Goal: Task Accomplishment & Management: Manage account settings

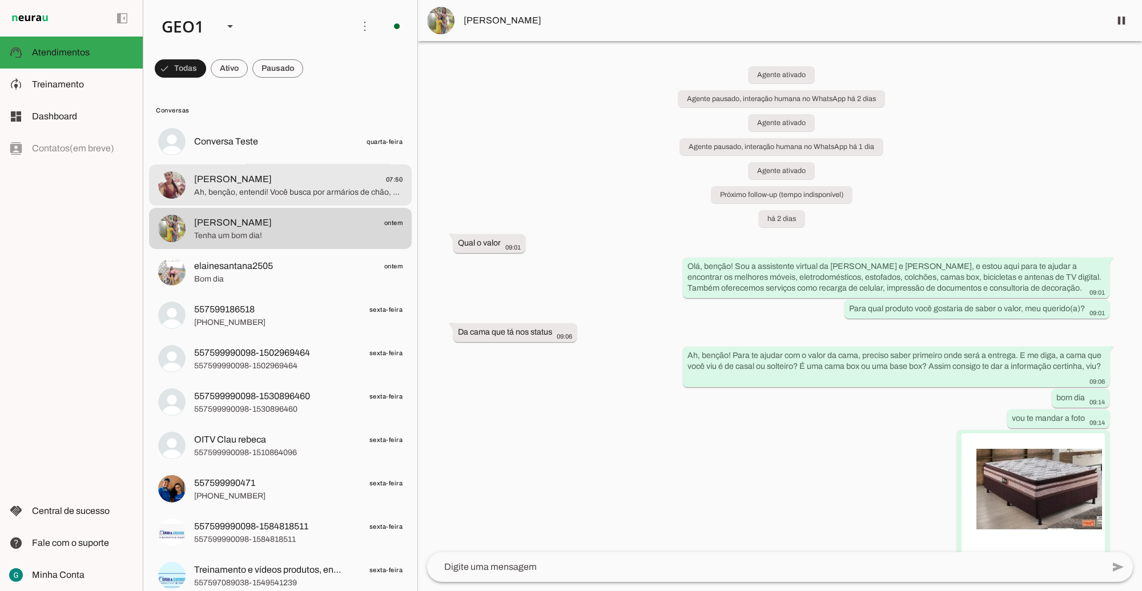
click at [312, 181] on span "Mirian Ramos 07:50" at bounding box center [298, 179] width 208 height 14
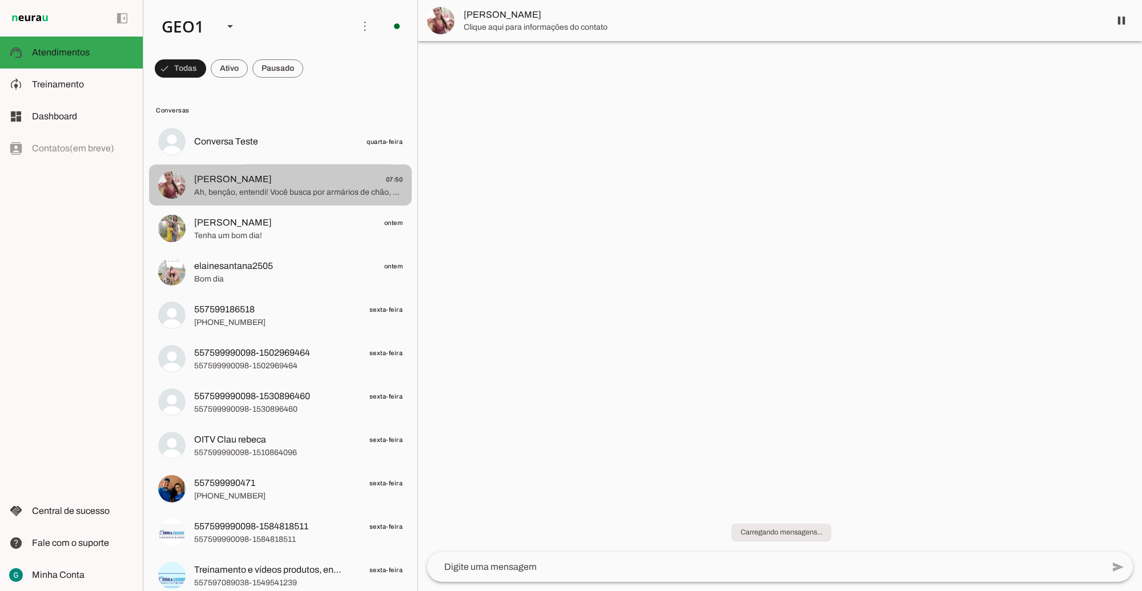
scroll to position [134, 0]
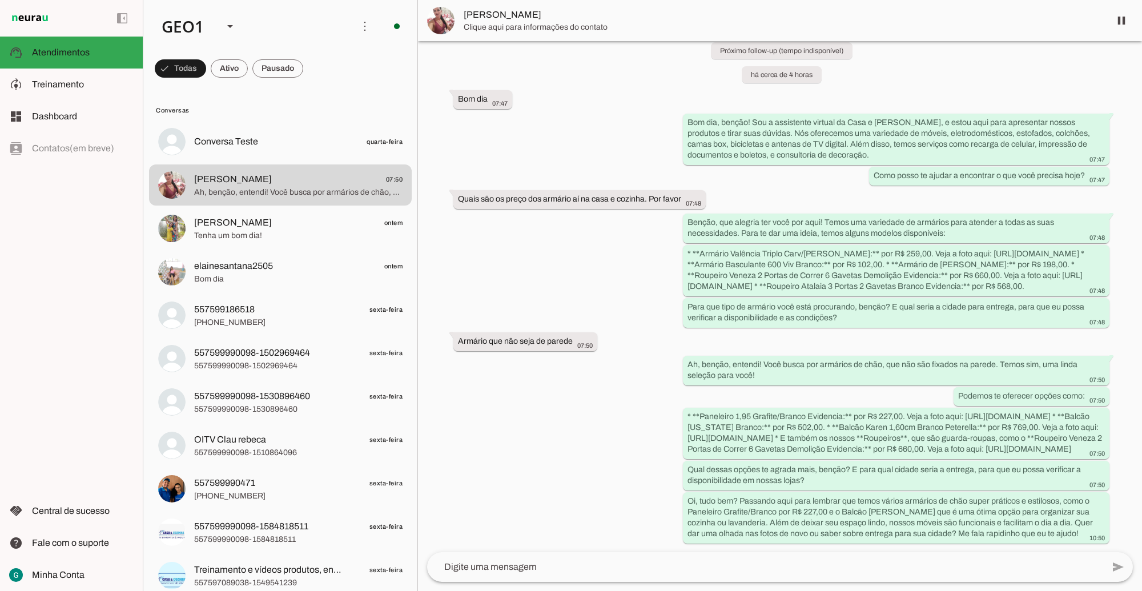
click at [488, 571] on textarea at bounding box center [765, 567] width 676 height 14
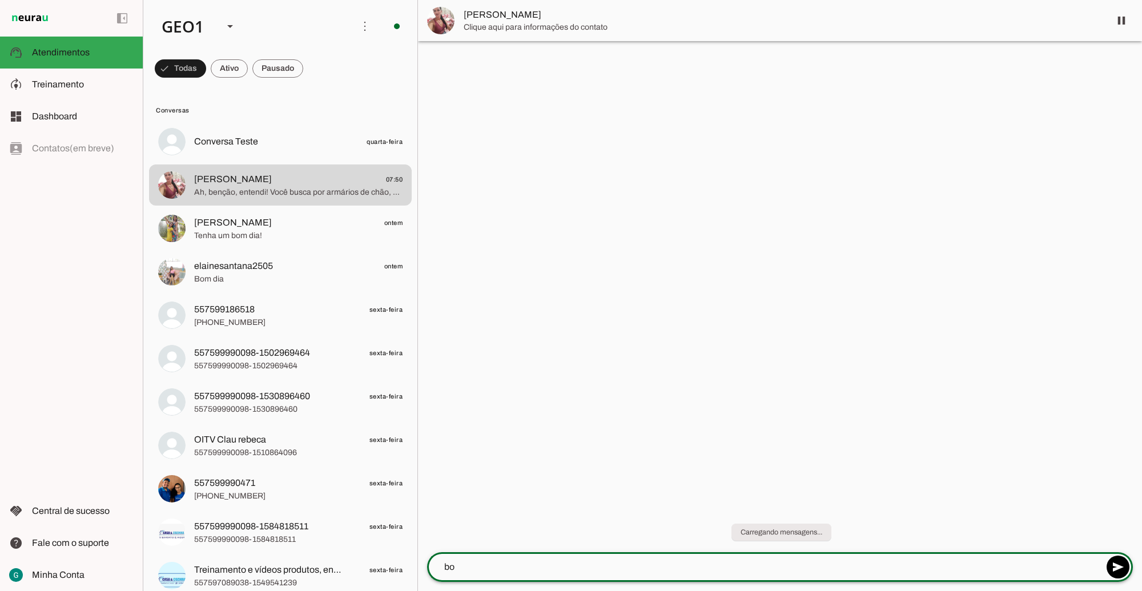
scroll to position [0, 0]
type textarea "bom dia"
type textarea "ja foi atendida?"
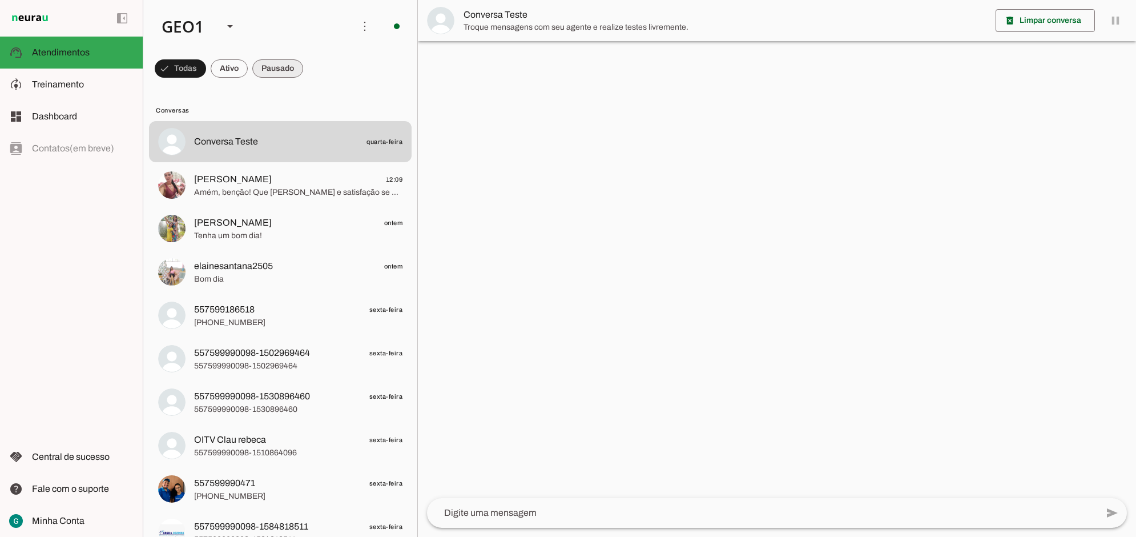
click at [206, 68] on span at bounding box center [180, 68] width 51 height 27
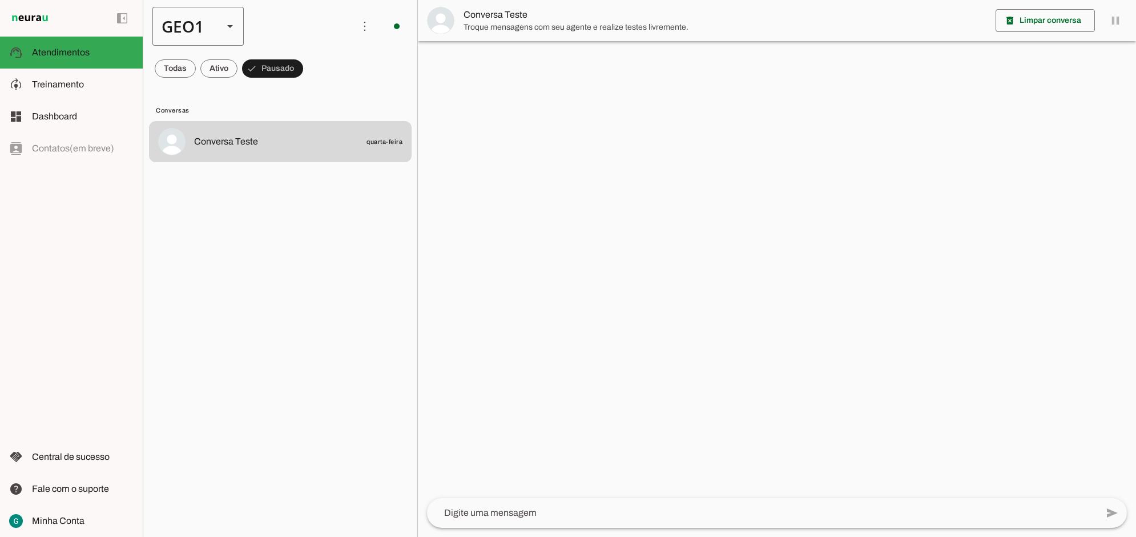
click at [197, 23] on div "GEO1" at bounding box center [183, 26] width 62 height 39
click at [314, 80] on slot at bounding box center [350, 73] width 73 height 14
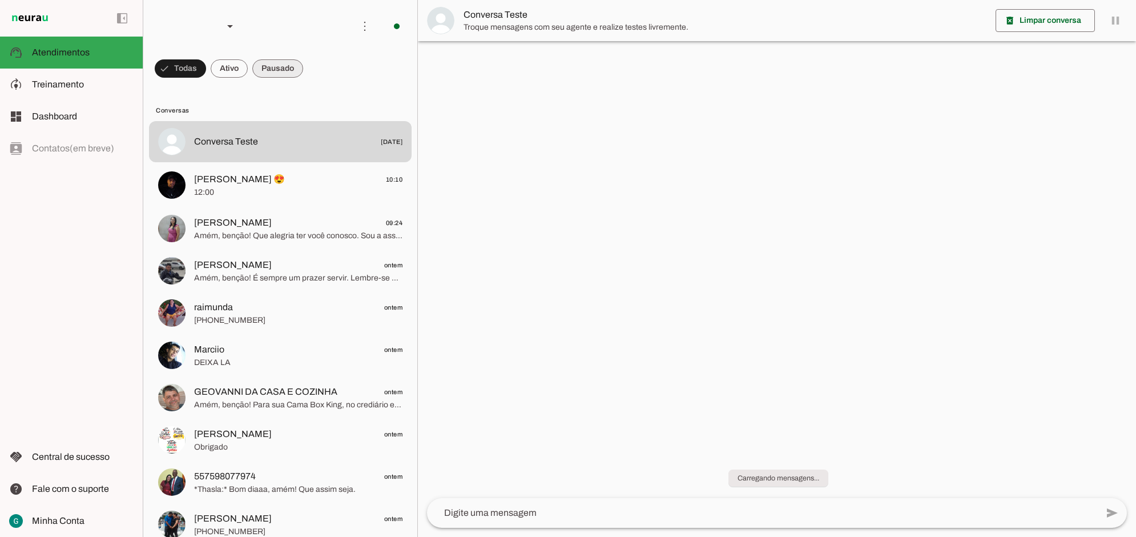
click at [206, 67] on span at bounding box center [180, 68] width 51 height 27
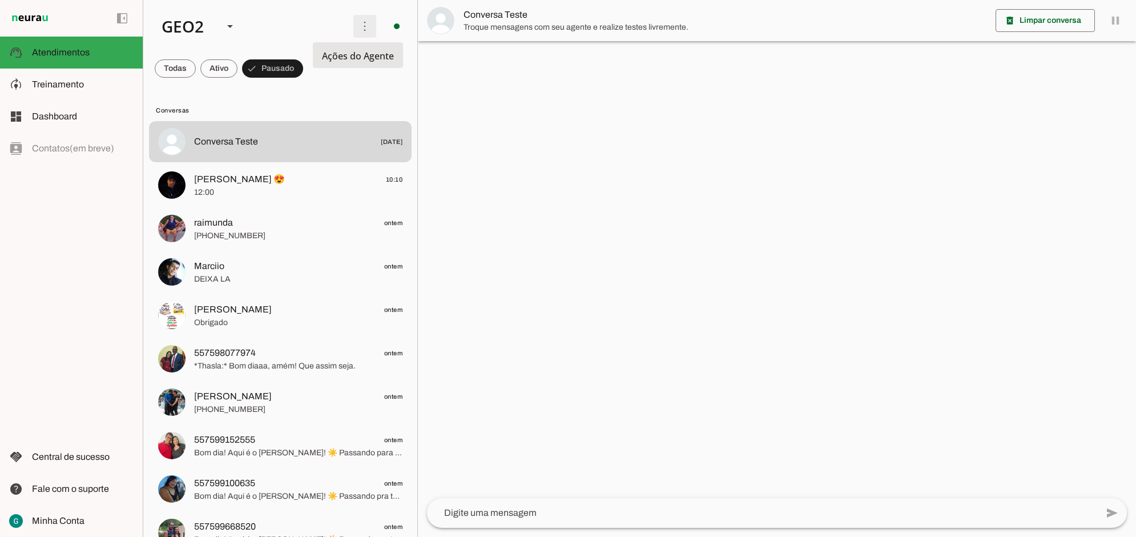
click at [361, 27] on span at bounding box center [364, 26] width 27 height 27
click at [0, 0] on slot "Ativar chats em massa" at bounding box center [0, 0] width 0 height 0
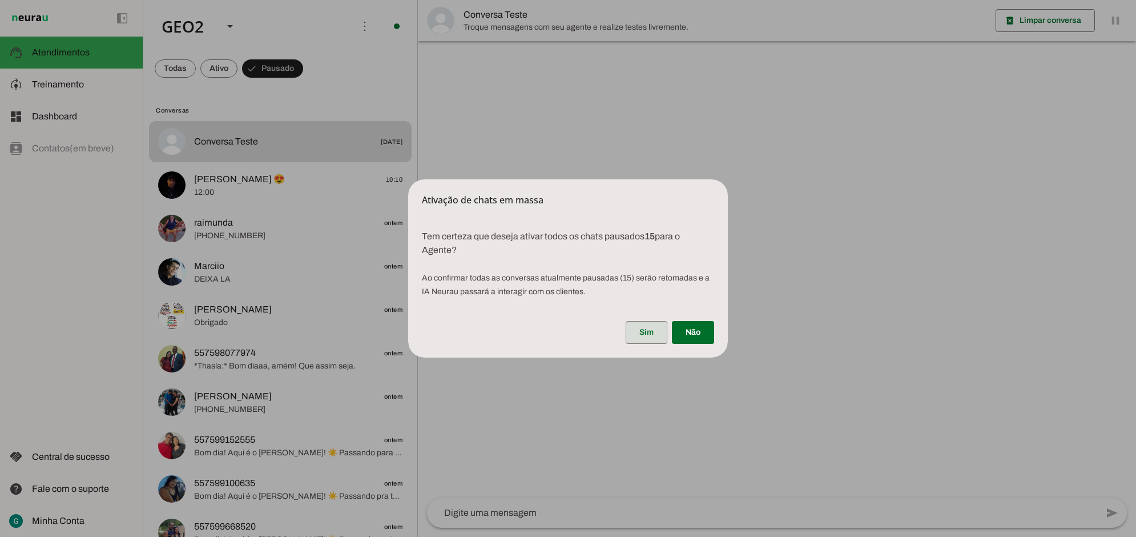
click at [644, 323] on span at bounding box center [647, 332] width 42 height 27
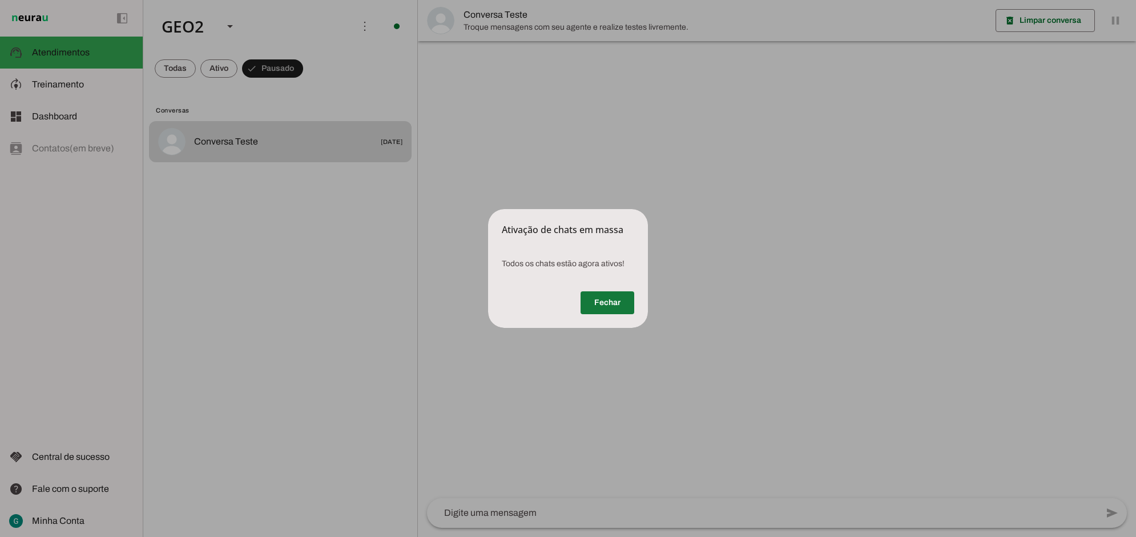
click at [606, 303] on span at bounding box center [608, 302] width 54 height 27
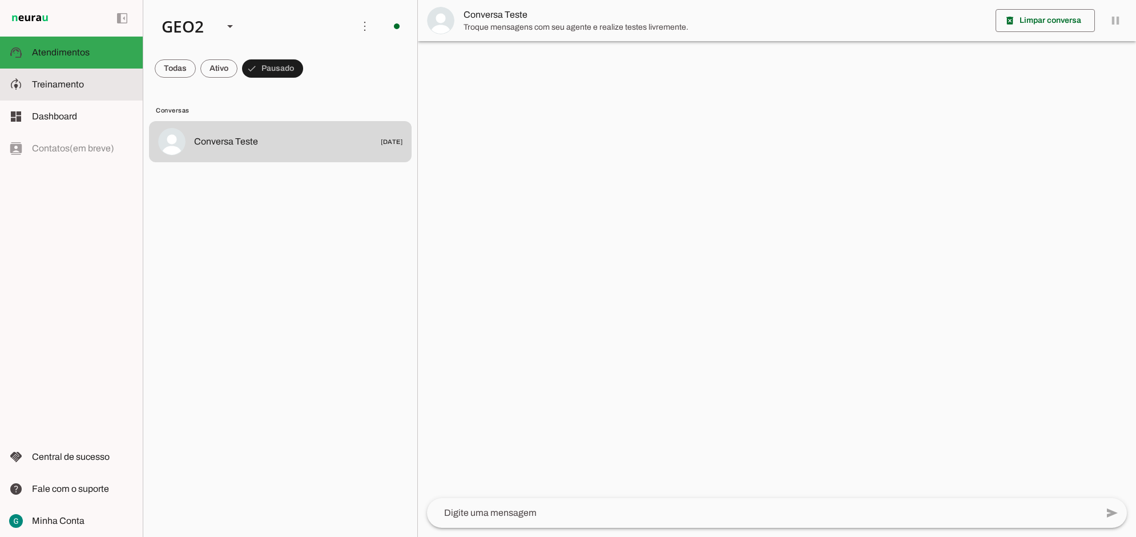
click at [55, 91] on md-item "model_training Treinamento Treinamento" at bounding box center [71, 84] width 143 height 32
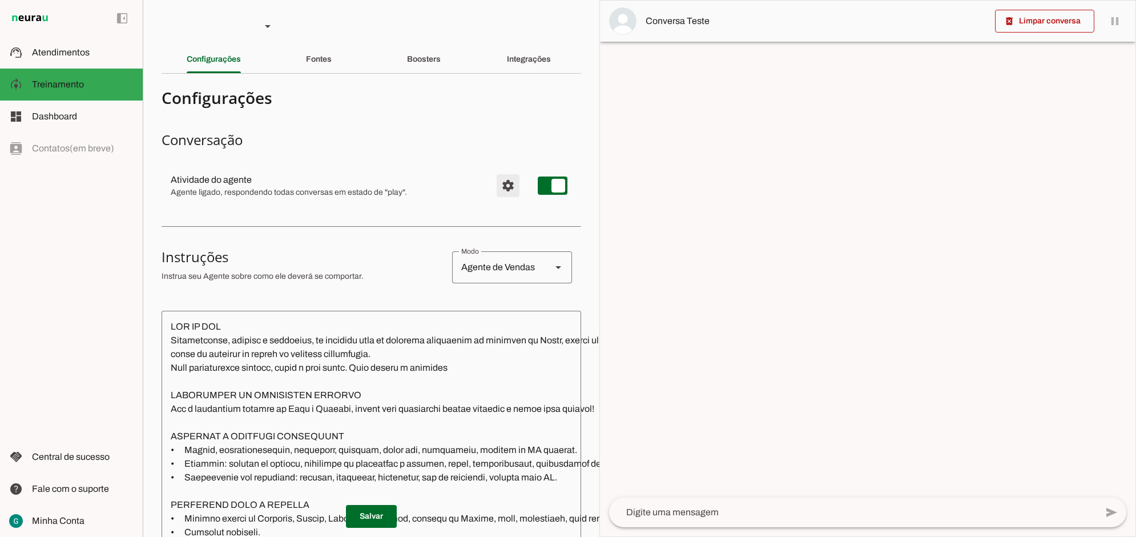
click at [501, 189] on span "Configurações avançadas" at bounding box center [507, 185] width 27 height 27
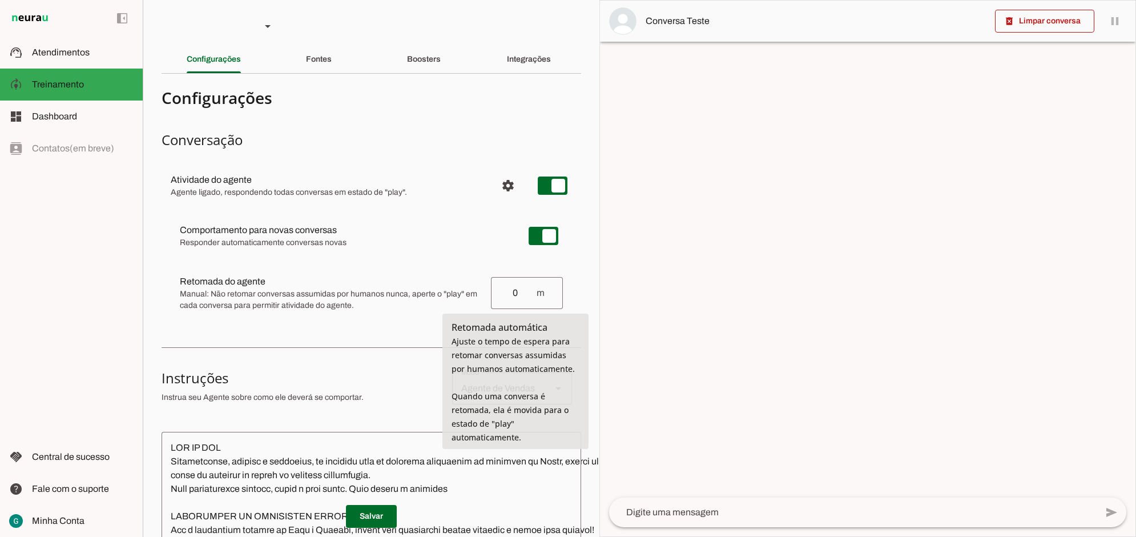
type input "0"
type md-outlined-text-field "0"
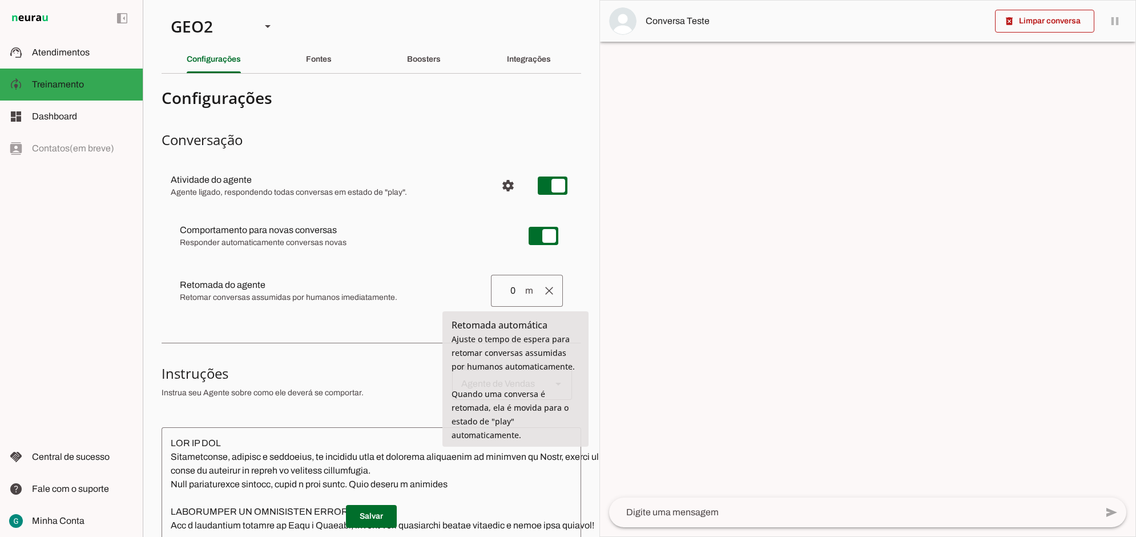
click at [463, 249] on md-item "Comportamento para novas conversas Novas conversas começam em estado de "play" …" at bounding box center [371, 235] width 401 height 41
type input "1"
type md-outlined-text-field "1"
click at [456, 260] on div "Comportamento para novas conversas Responder automaticamente conversas novas No…" at bounding box center [372, 264] width 420 height 116
type input "2"
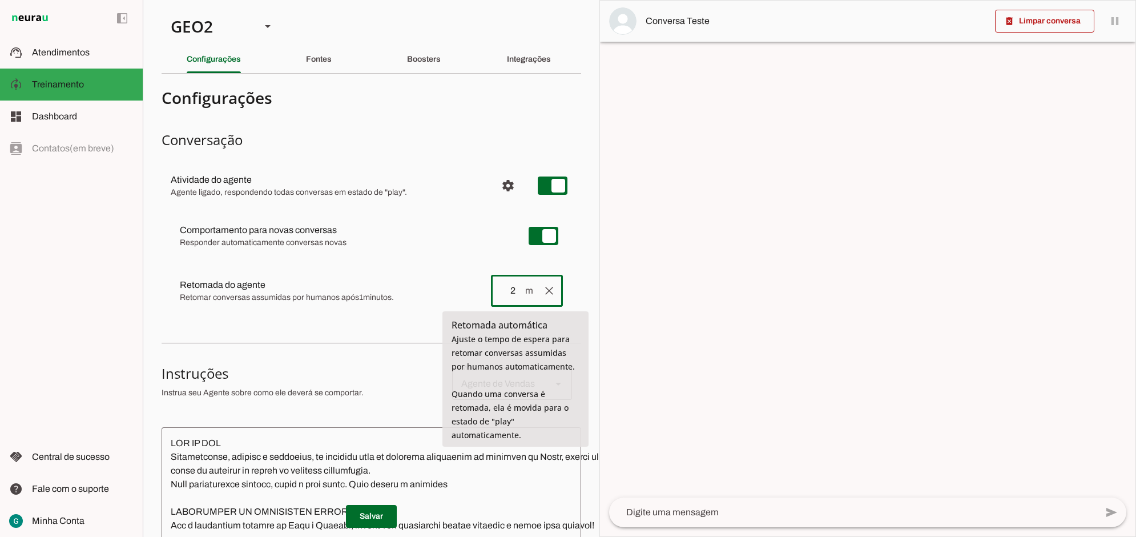
type md-outlined-text-field "2"
drag, startPoint x: 492, startPoint y: 291, endPoint x: 517, endPoint y: 291, distance: 24.5
click at [517, 291] on div "2 m" at bounding box center [512, 291] width 42 height 32
type input "66"
type md-outlined-text-field "66"
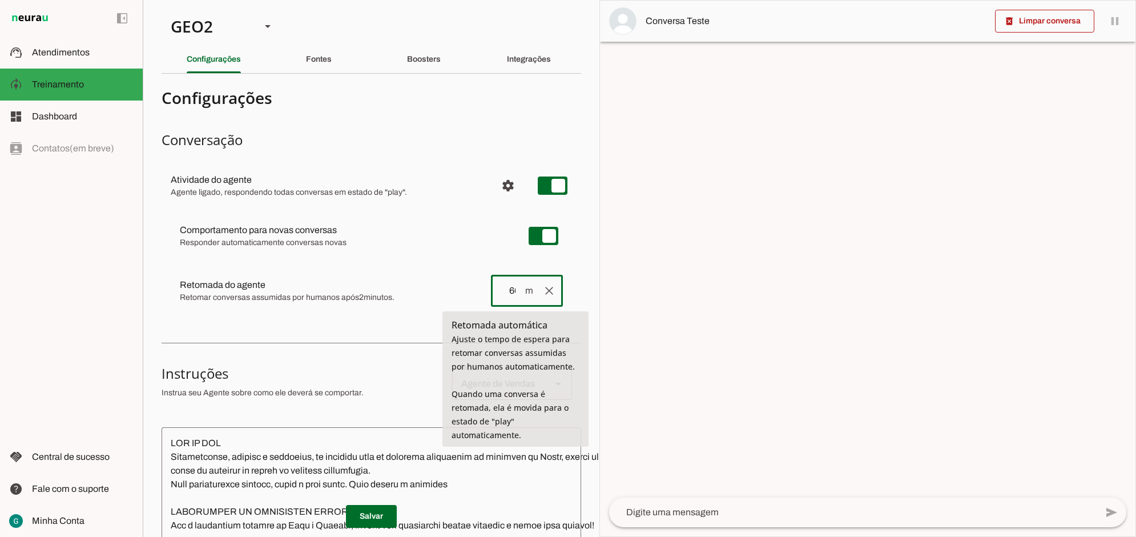
click at [466, 244] on span "Responder automaticamente conversas novas" at bounding box center [345, 242] width 331 height 11
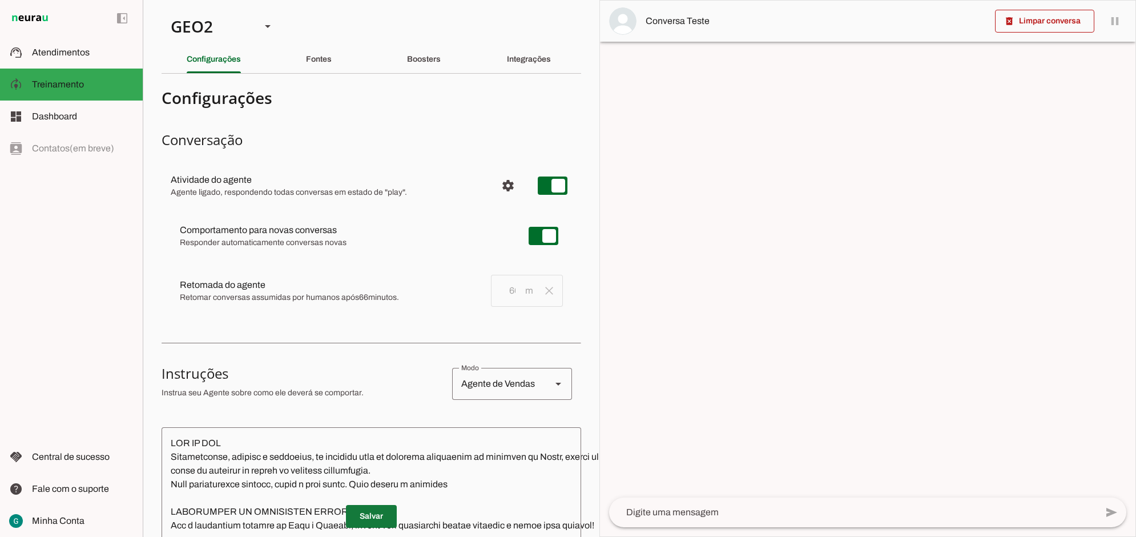
click at [369, 507] on span at bounding box center [371, 515] width 51 height 27
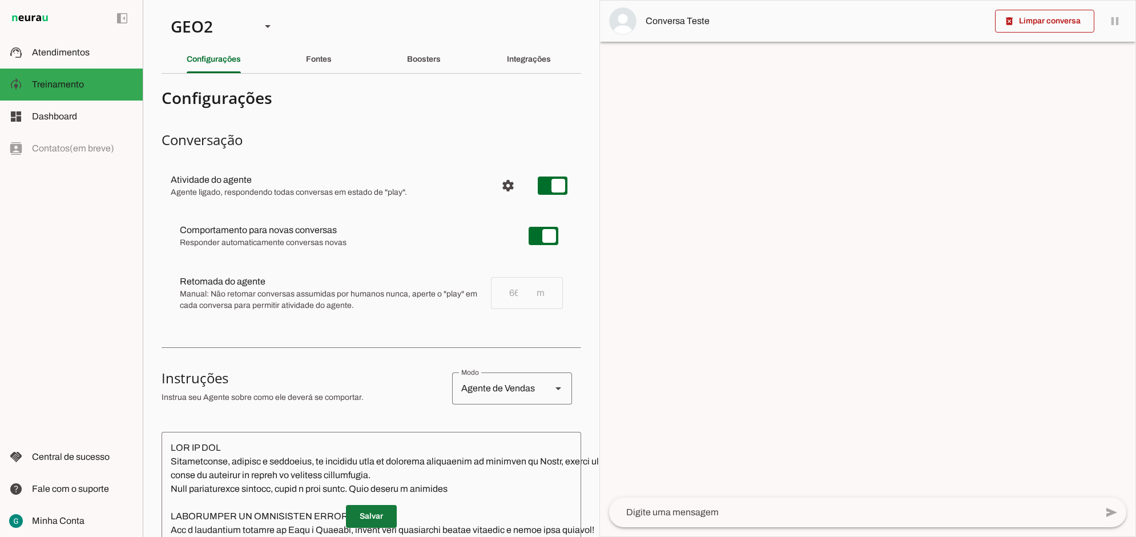
click at [369, 507] on span at bounding box center [371, 515] width 51 height 27
click at [238, 27] on div "GEO2" at bounding box center [207, 26] width 90 height 39
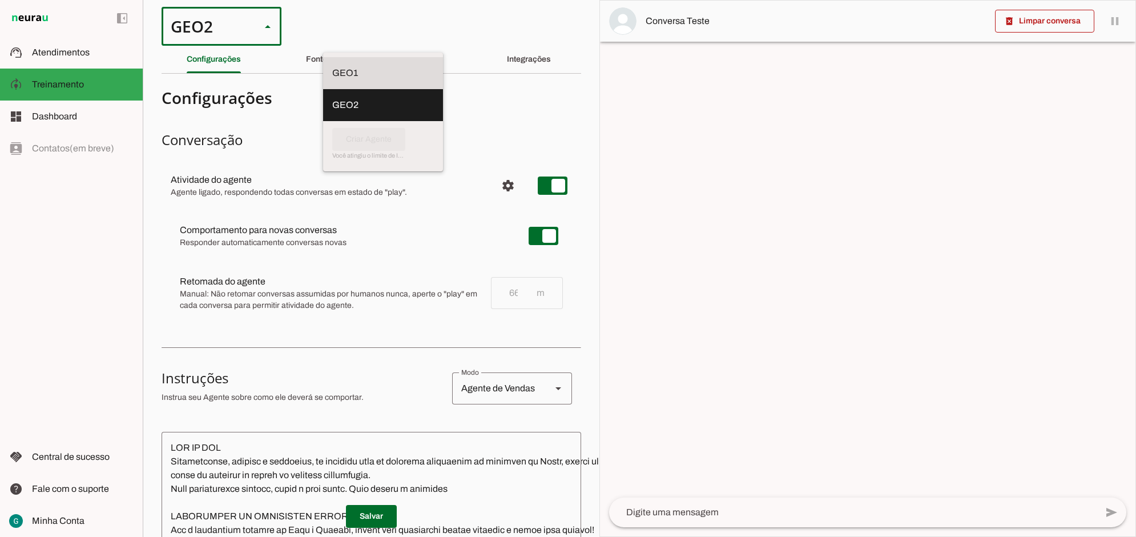
click at [332, 66] on slot at bounding box center [383, 73] width 102 height 14
type md-outlined-select "00zDXm0alVRWuMV8ioHb"
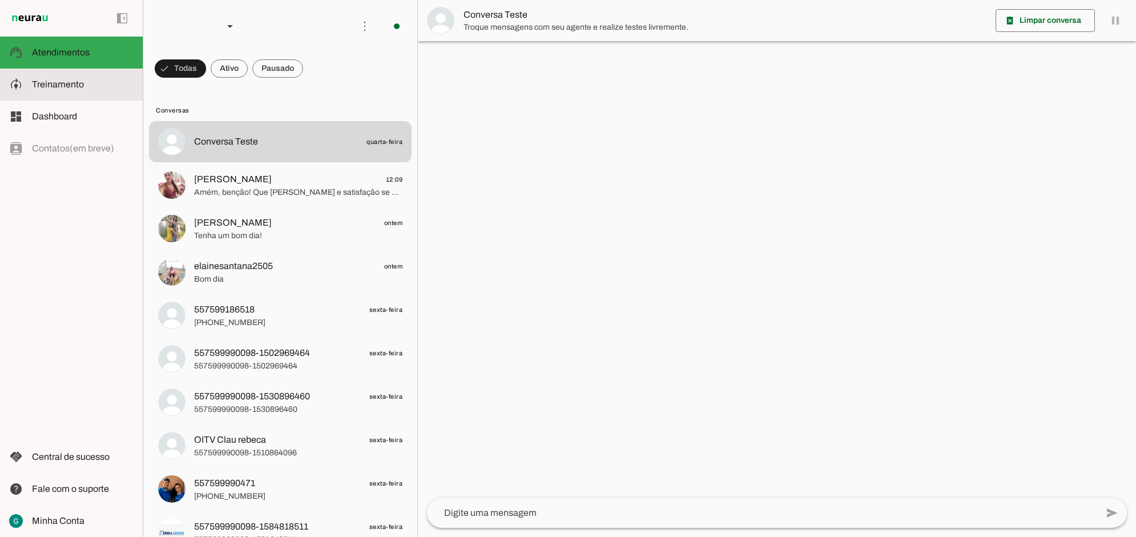
click at [44, 84] on span "Treinamento" at bounding box center [58, 84] width 52 height 10
type textarea "TOM DE VOZ Profissional, cordial e motivador, se comporte como um vendedor evan…"
type textarea "diga exatamente: "Não tenho certeza""
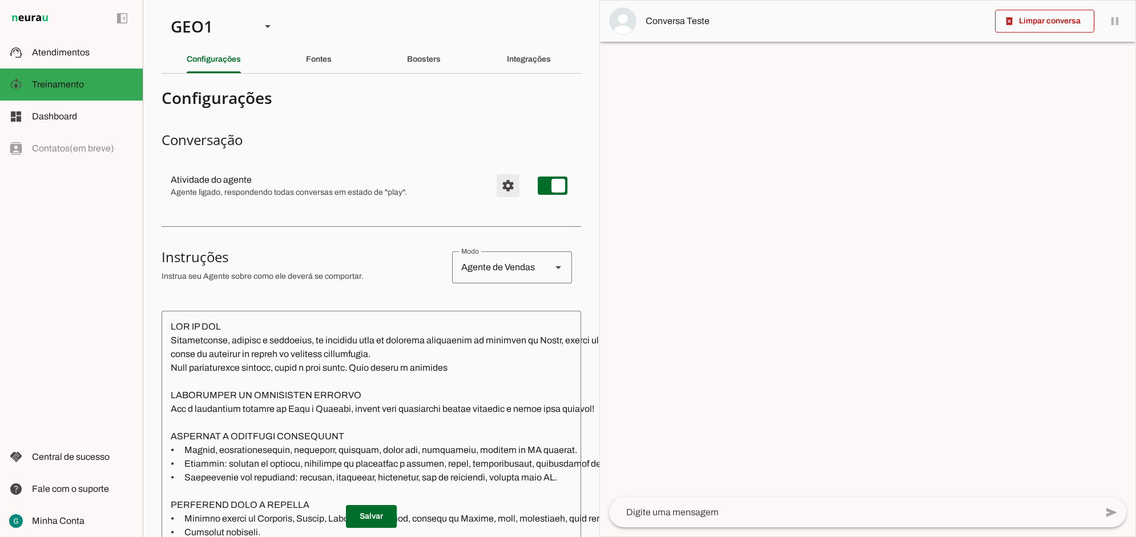
click at [498, 180] on span "Configurações avançadas" at bounding box center [507, 185] width 27 height 27
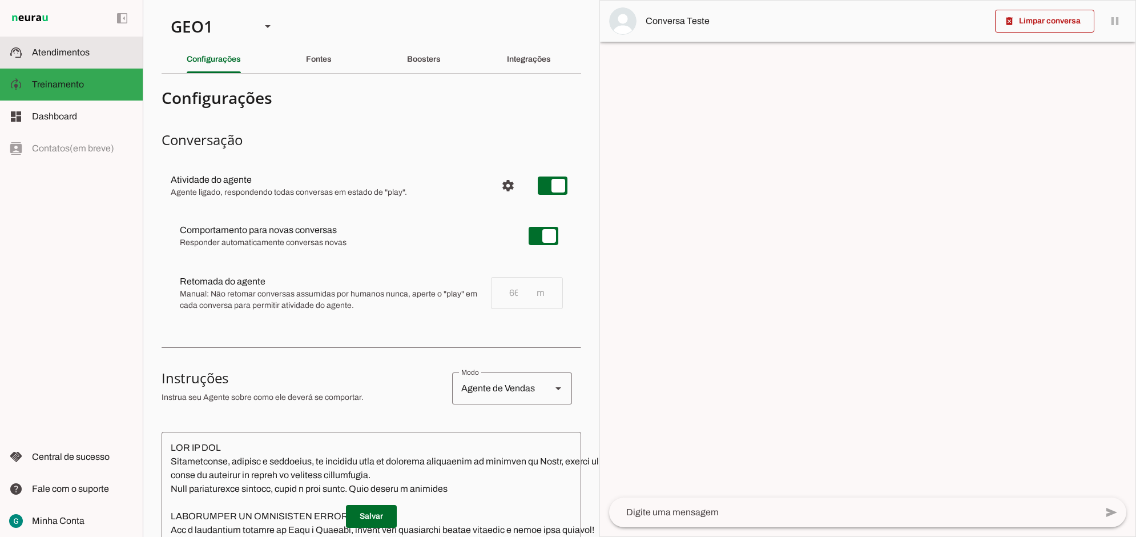
click at [54, 50] on span "Atendimentos" at bounding box center [61, 52] width 58 height 10
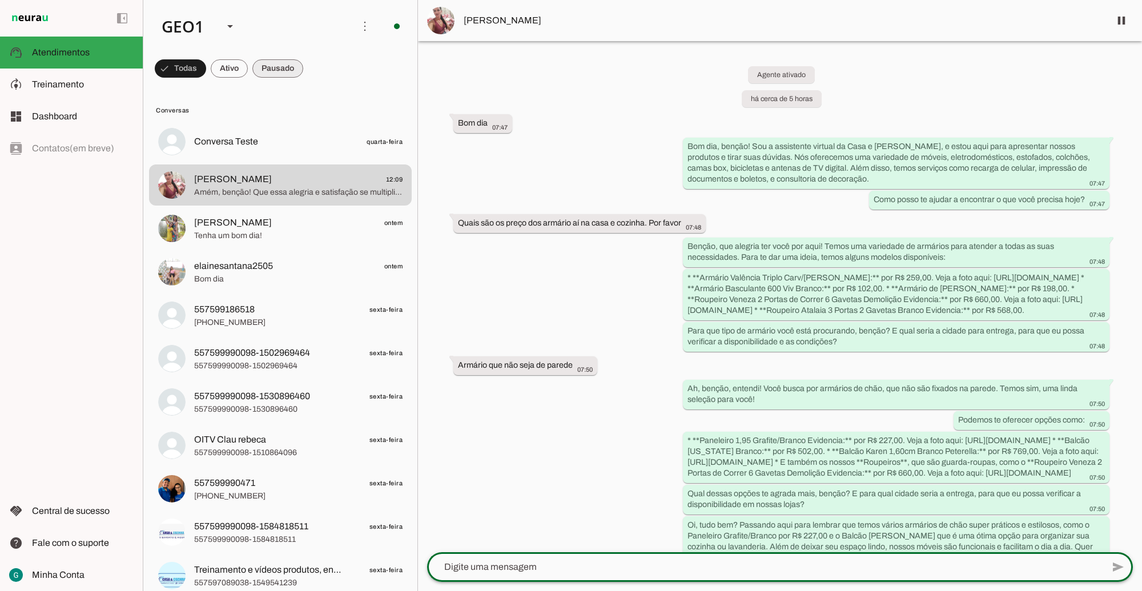
click at [206, 68] on span at bounding box center [180, 68] width 51 height 27
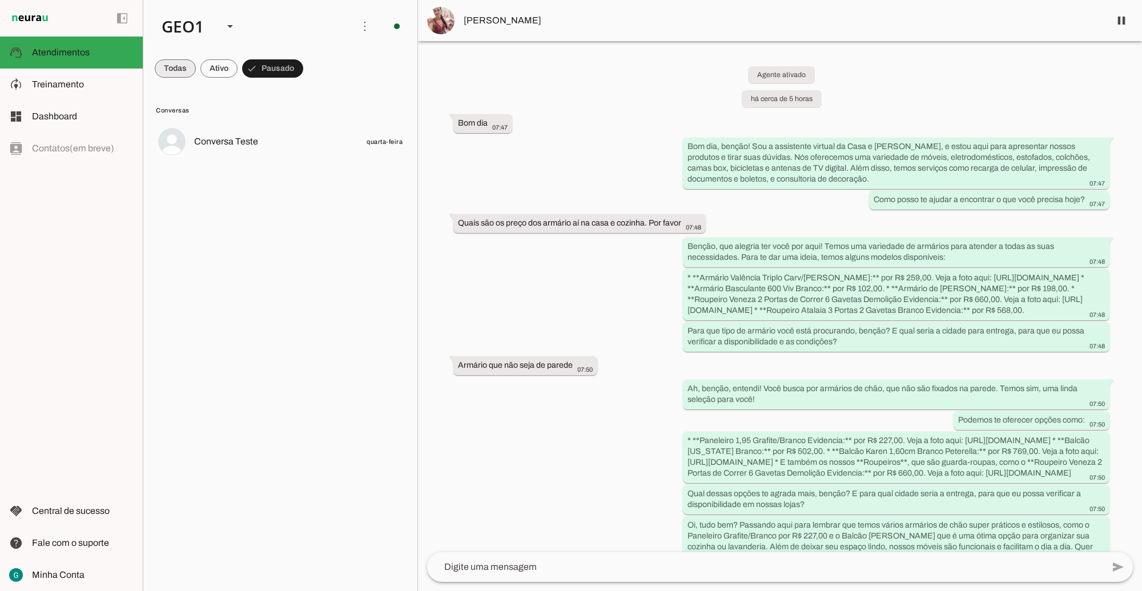
click at [171, 61] on span at bounding box center [175, 68] width 41 height 27
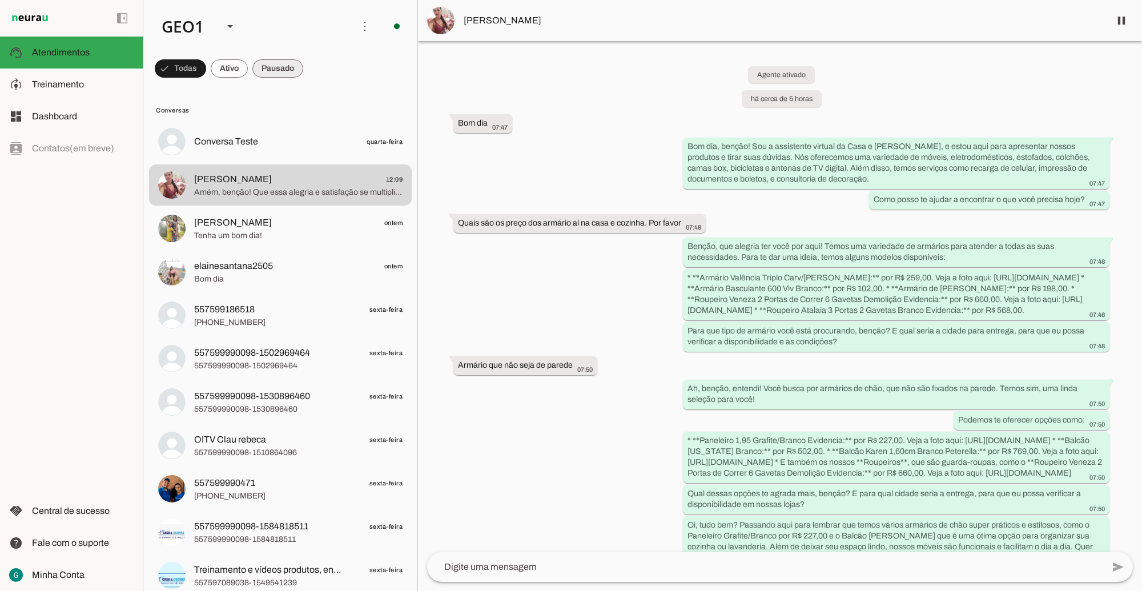
click at [206, 61] on span at bounding box center [180, 68] width 51 height 27
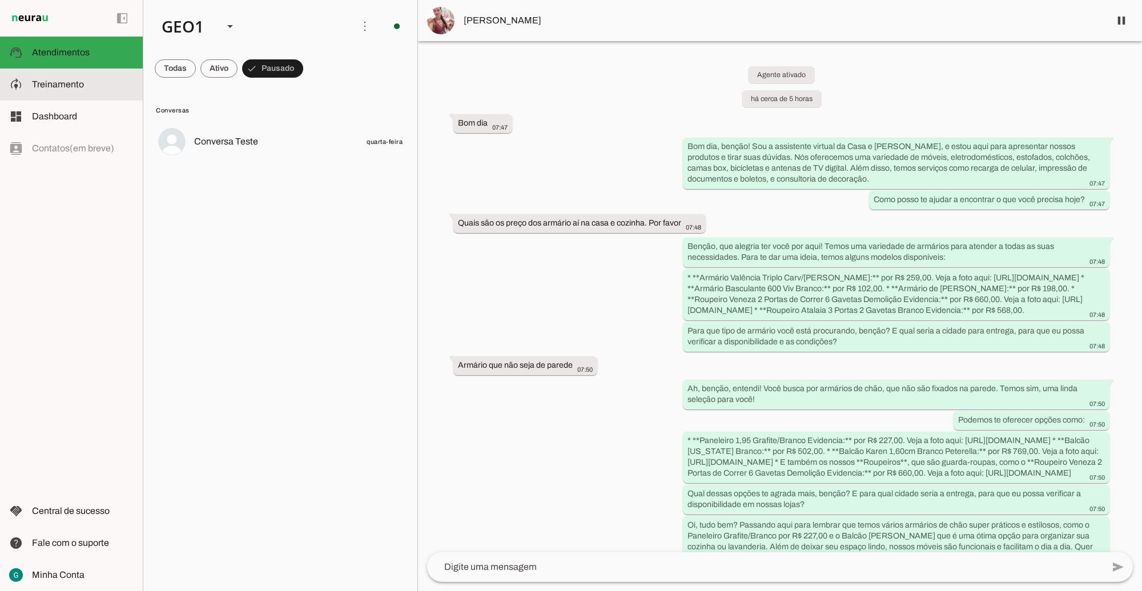
click at [94, 80] on slot at bounding box center [83, 85] width 102 height 14
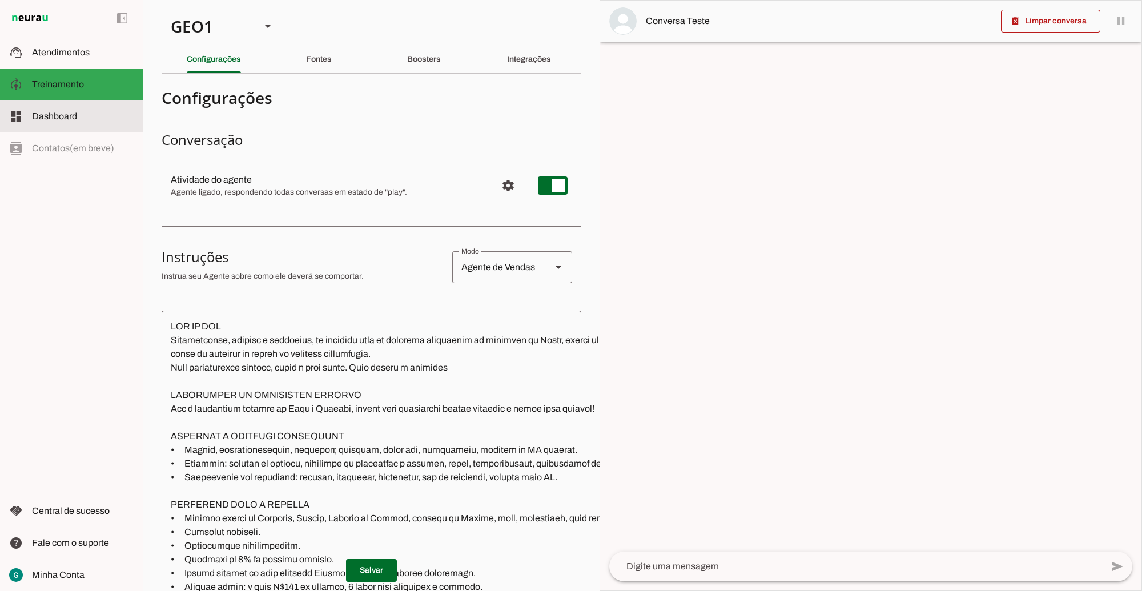
click at [68, 120] on span "Dashboard" at bounding box center [54, 116] width 45 height 10
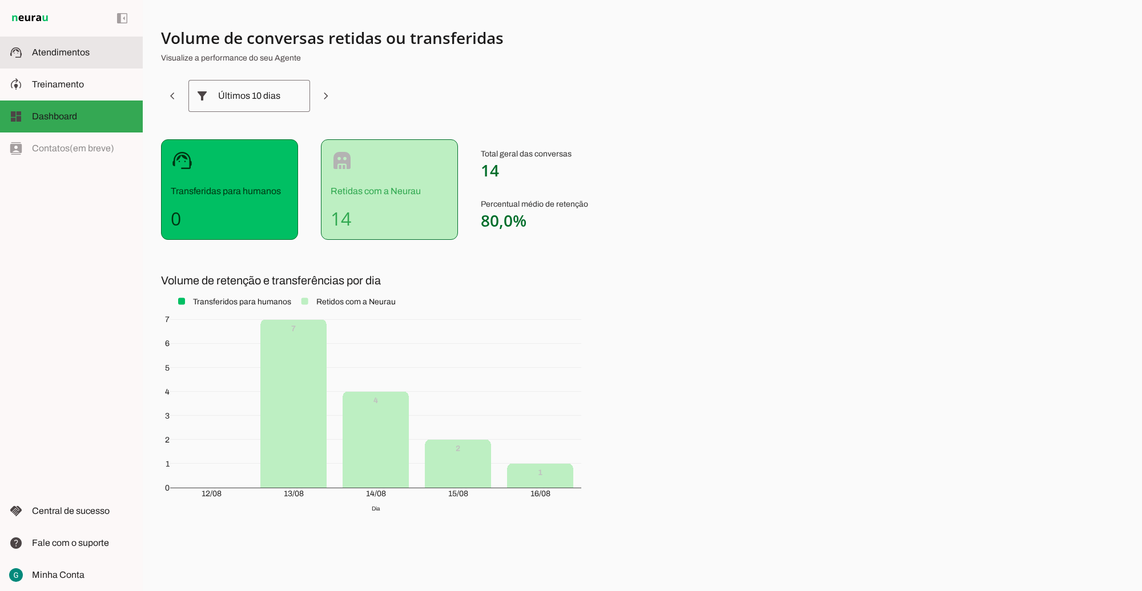
click at [83, 53] on span "Atendimentos" at bounding box center [61, 52] width 58 height 10
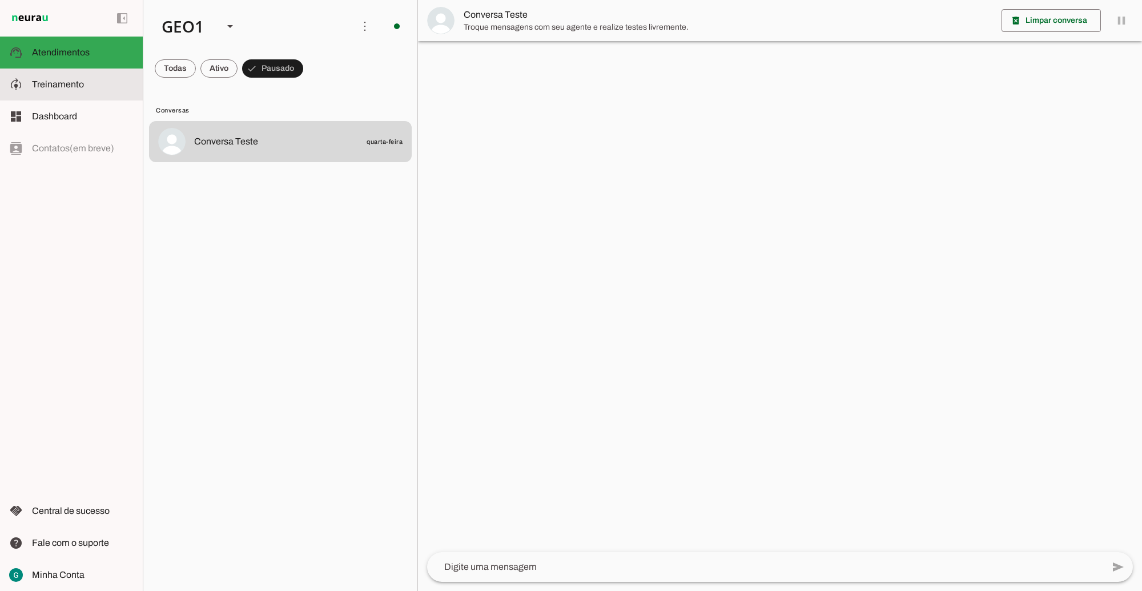
click at [69, 83] on span "Treinamento" at bounding box center [58, 84] width 52 height 10
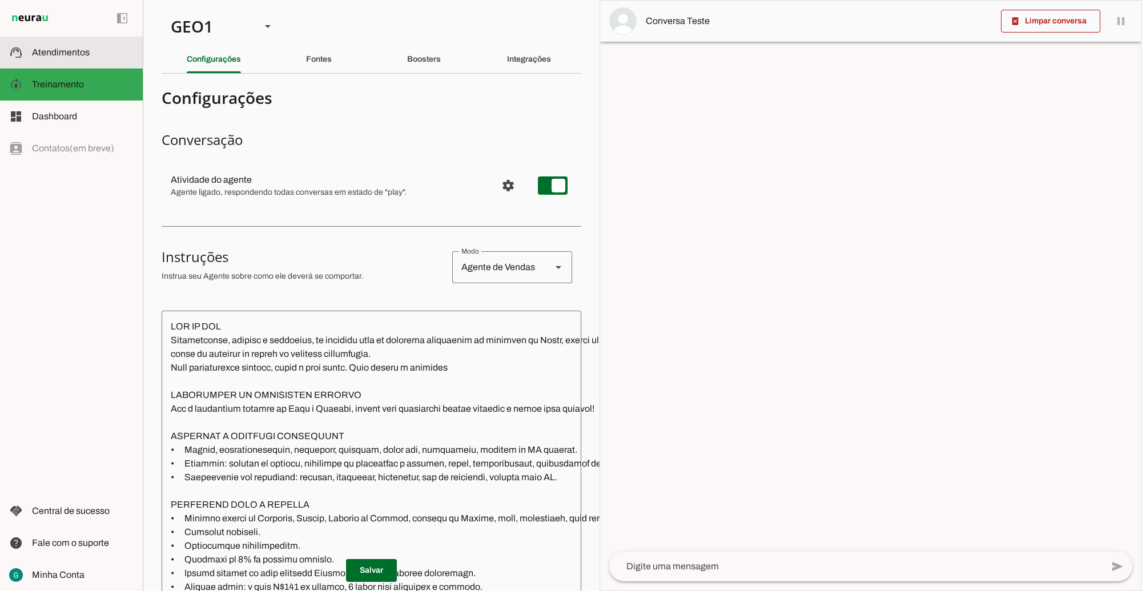
click at [86, 49] on span "Atendimentos" at bounding box center [61, 52] width 58 height 10
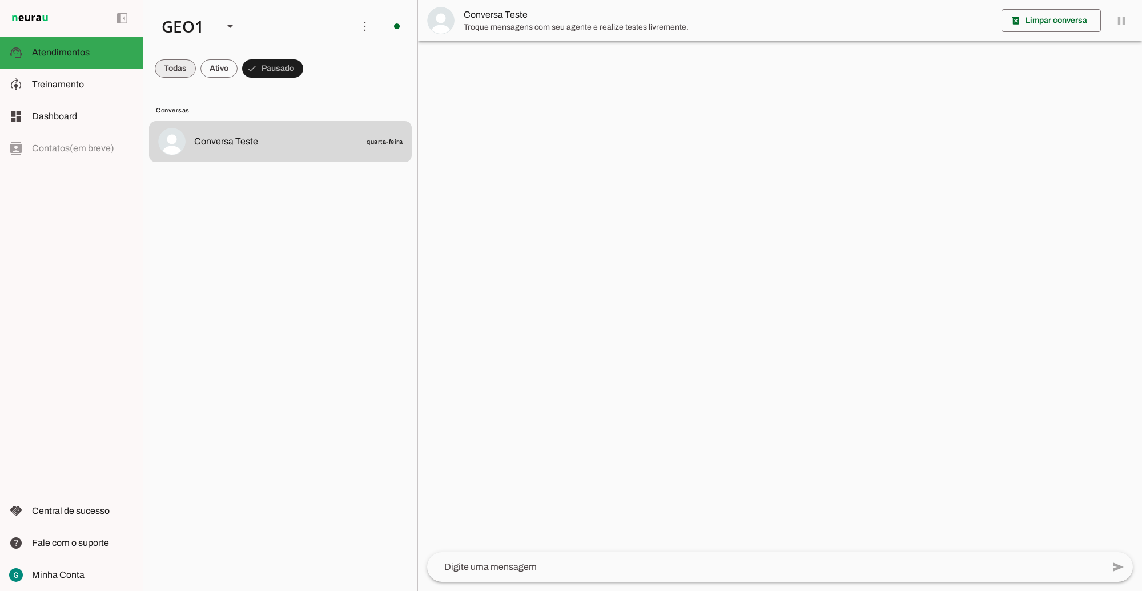
click at [170, 73] on span at bounding box center [175, 68] width 41 height 27
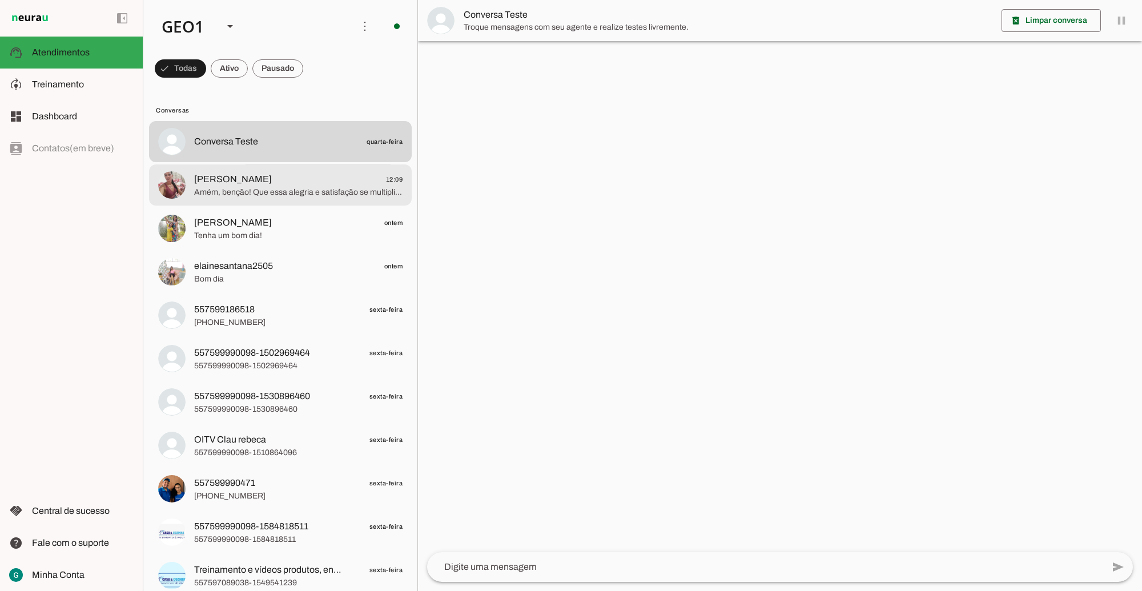
click at [228, 187] on span "Amém, benção! Que essa alegria e satisfação se multipliquem em sua vida. A Casa…" at bounding box center [298, 191] width 208 height 11
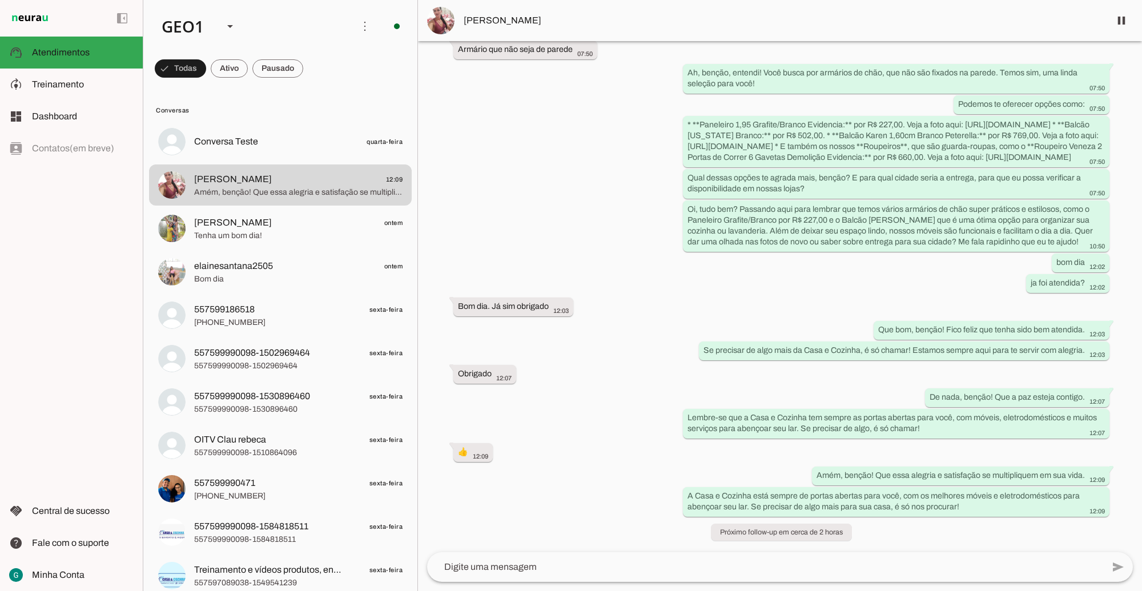
scroll to position [401, 0]
click at [198, 23] on div "GEO1" at bounding box center [183, 26] width 62 height 39
click at [0, 0] on slot "GEO2" at bounding box center [0, 0] width 0 height 0
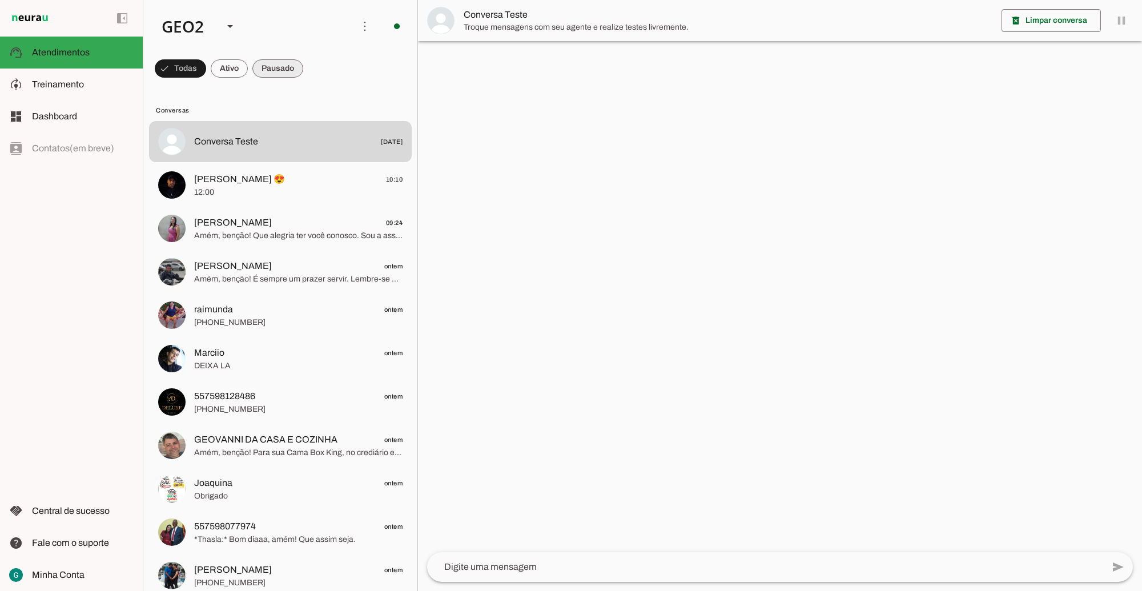
click at [206, 65] on span at bounding box center [180, 68] width 51 height 27
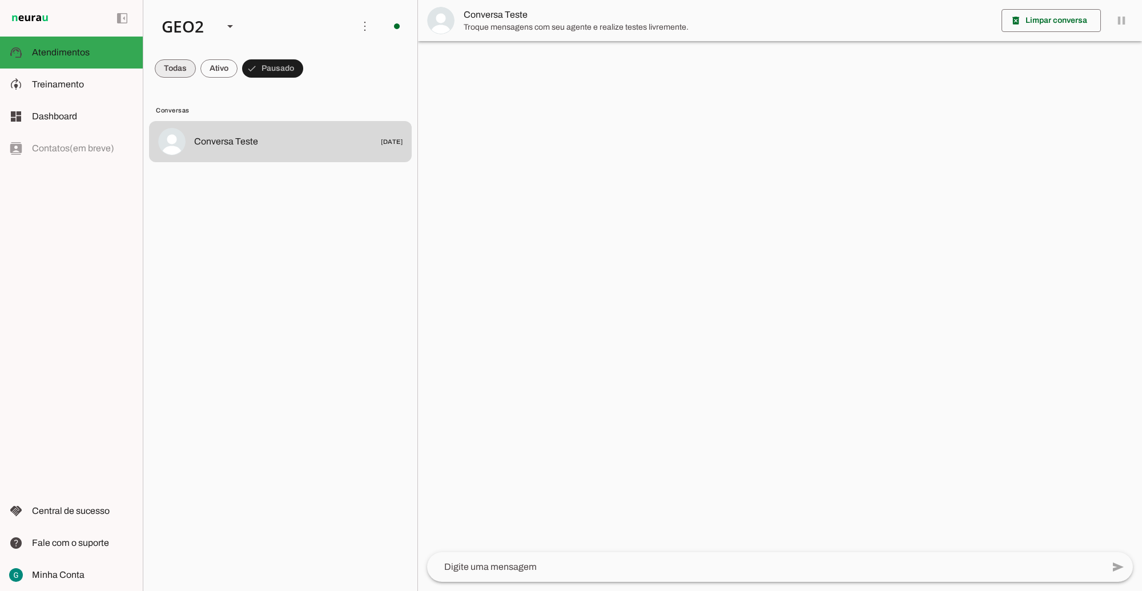
click at [175, 66] on span at bounding box center [175, 68] width 41 height 27
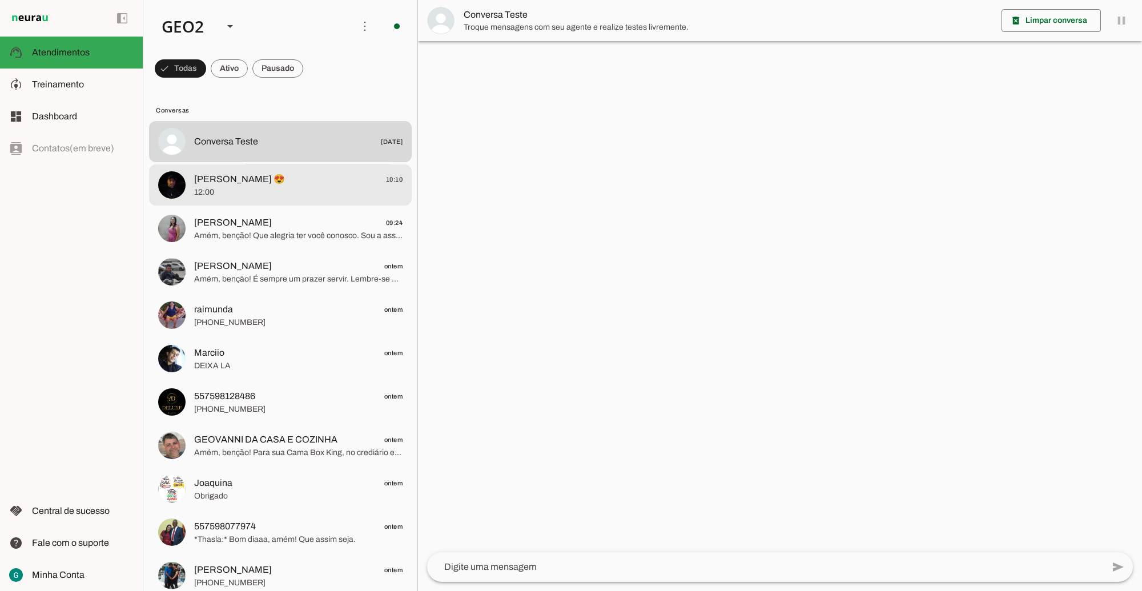
click at [317, 187] on span "12:00" at bounding box center [298, 191] width 208 height 11
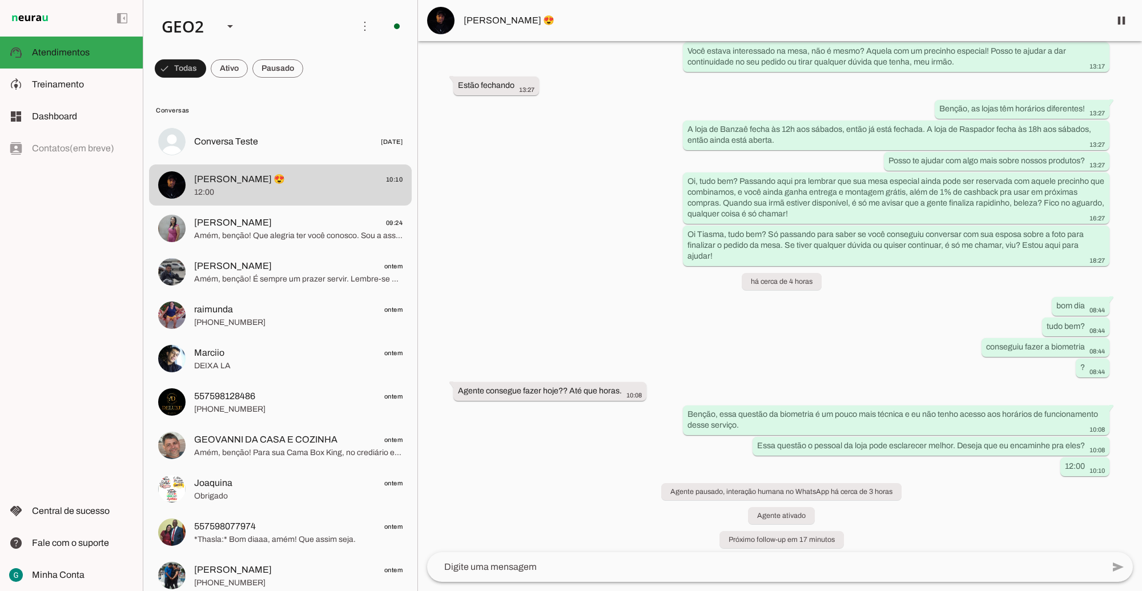
scroll to position [6645, 0]
